Goal: Task Accomplishment & Management: Complete application form

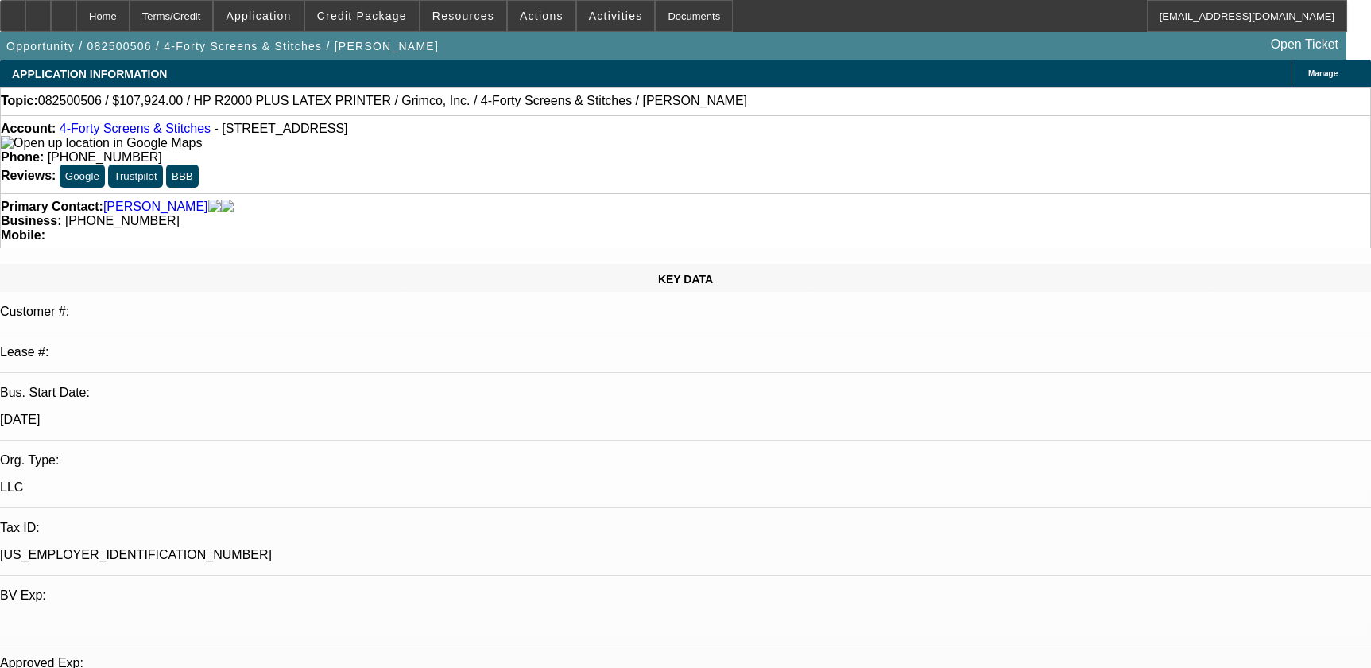
select select "0"
select select "6"
select select "0"
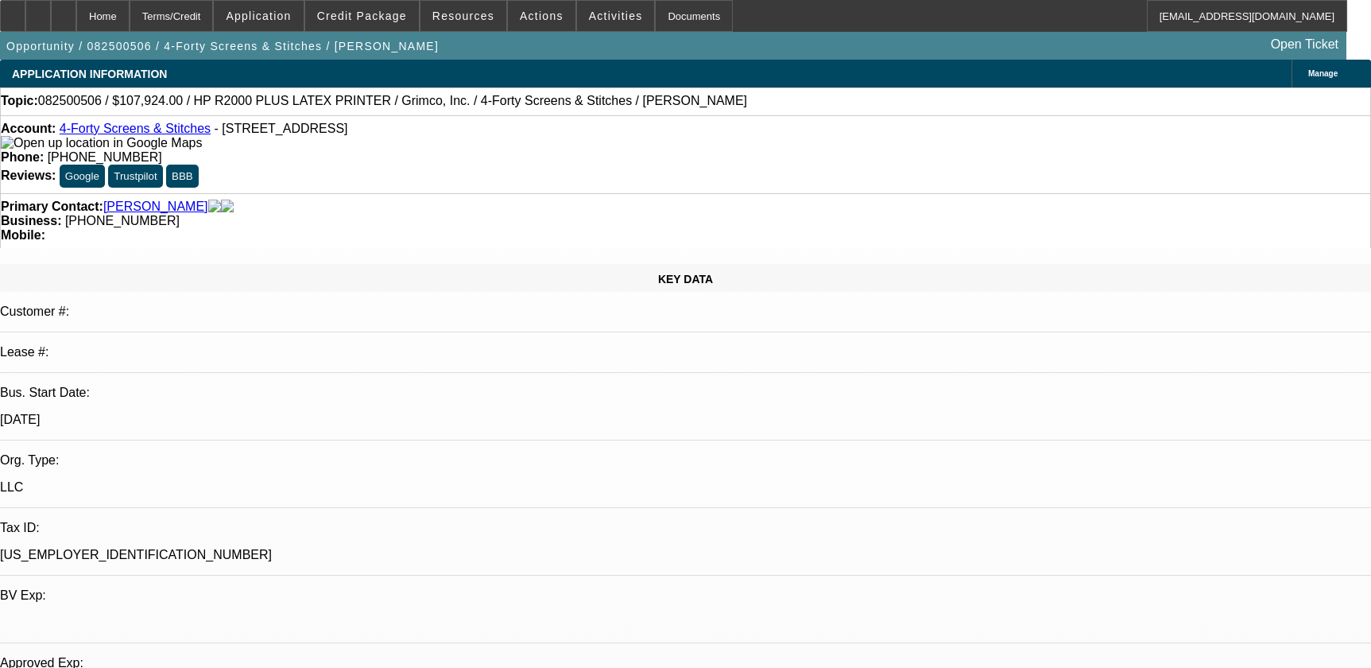
select select "0"
select select "6"
select select "0"
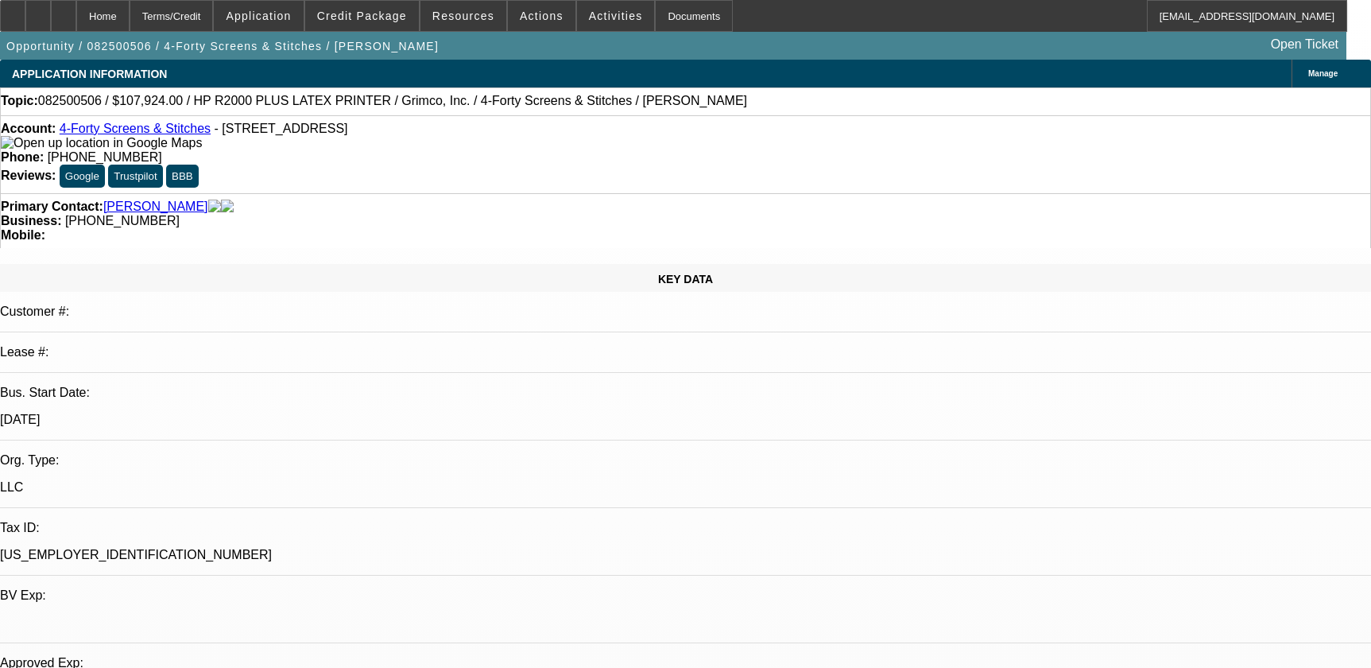
select select "0"
select select "6"
select select "0"
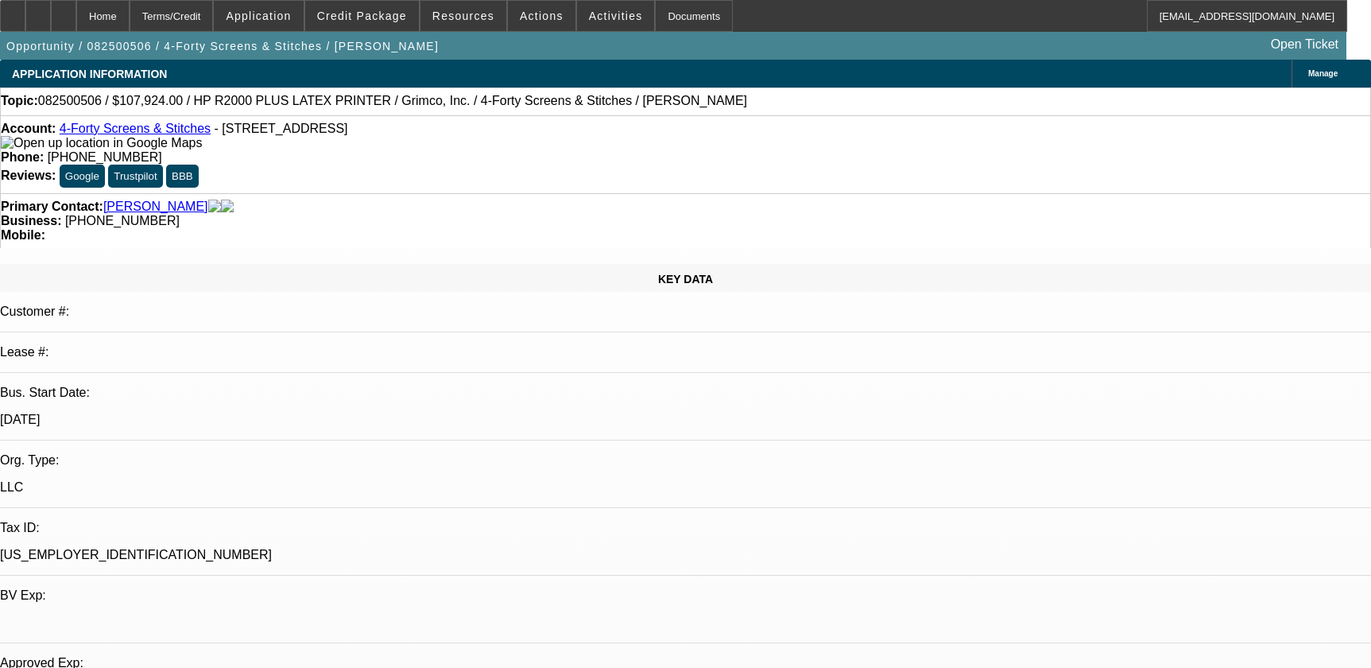
select select "6"
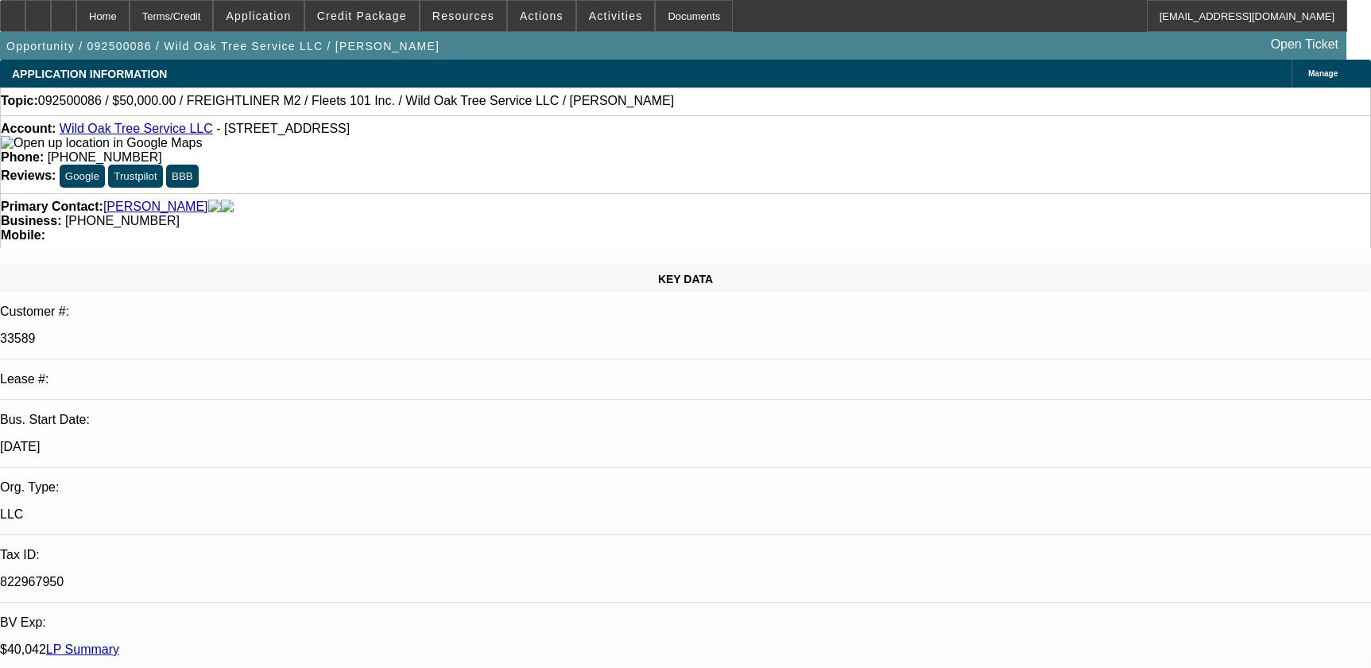
select select "0"
select select "2"
select select "0"
select select "6"
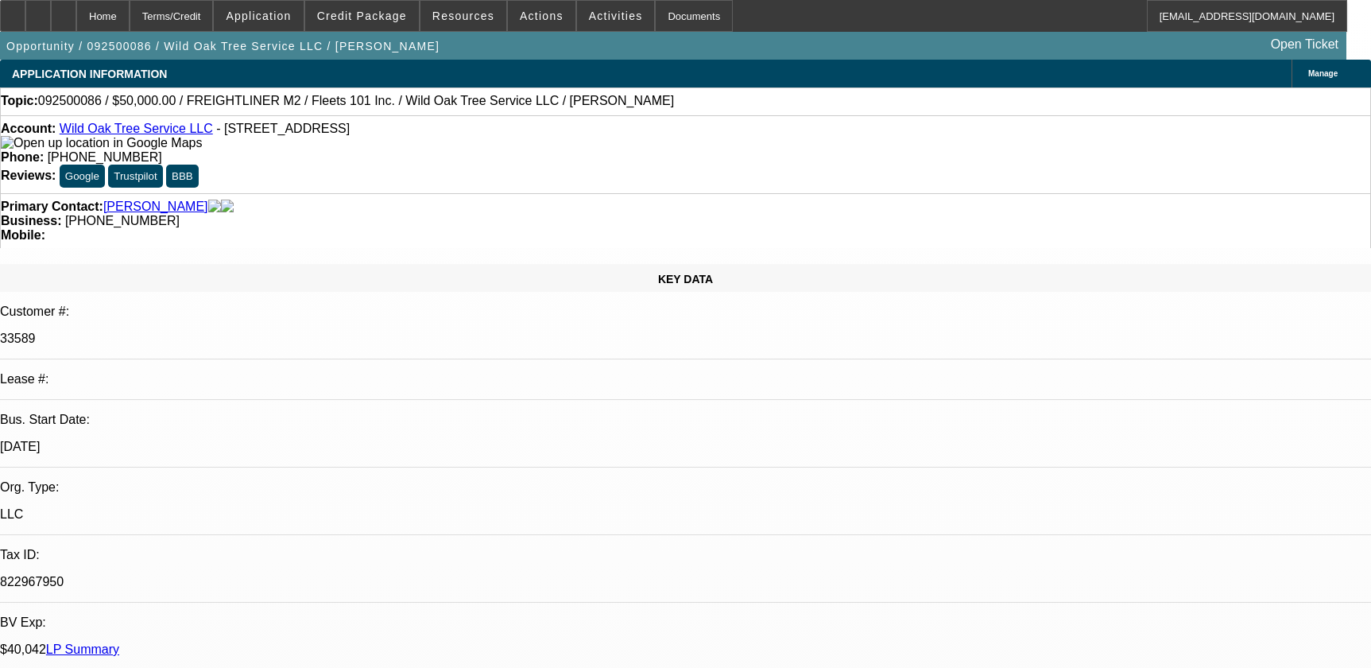
select select "0"
select select "2"
select select "0.1"
select select "4"
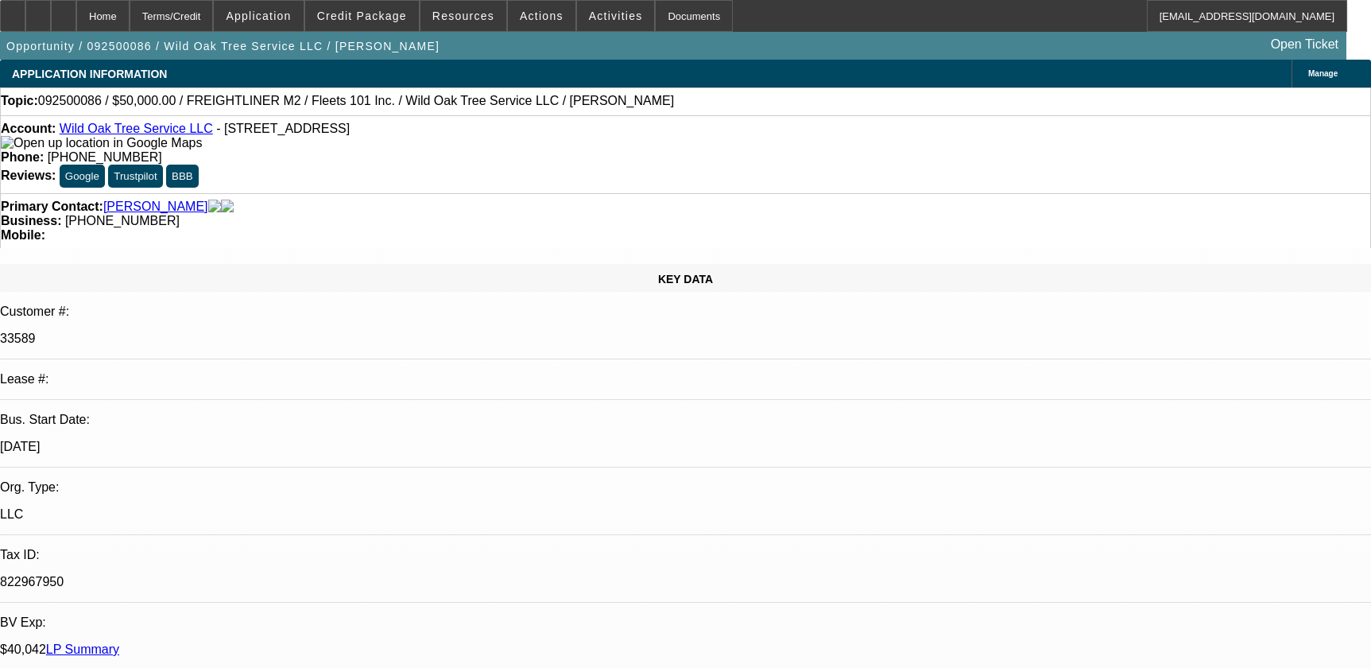
select select "0.1"
select select "2"
select select "0.1"
select select "4"
